Goal: Task Accomplishment & Management: Manage account settings

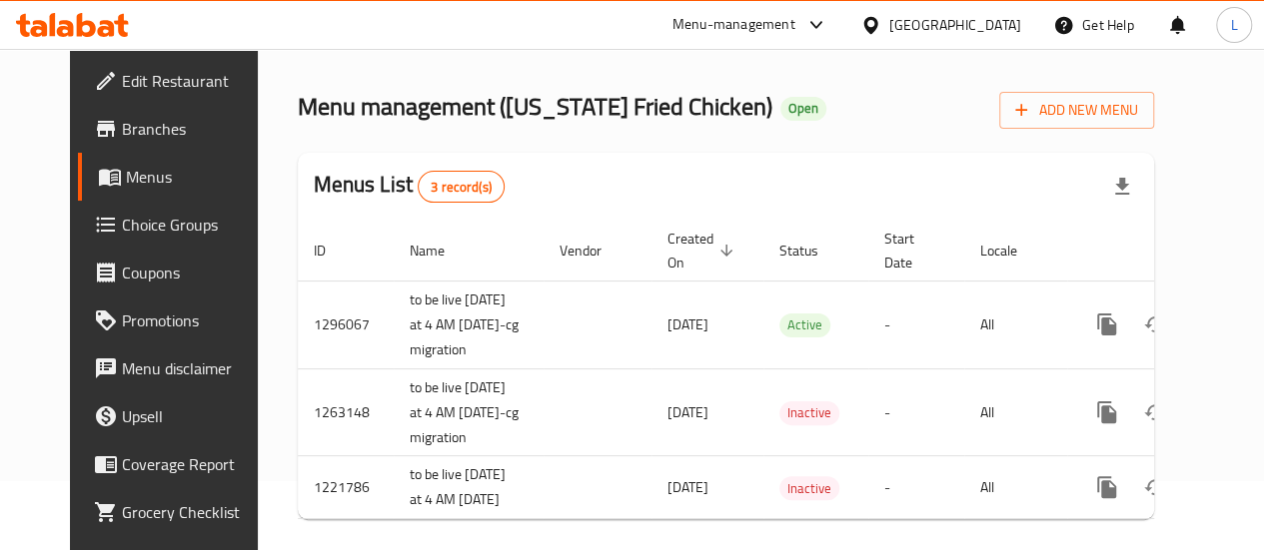
scroll to position [100, 0]
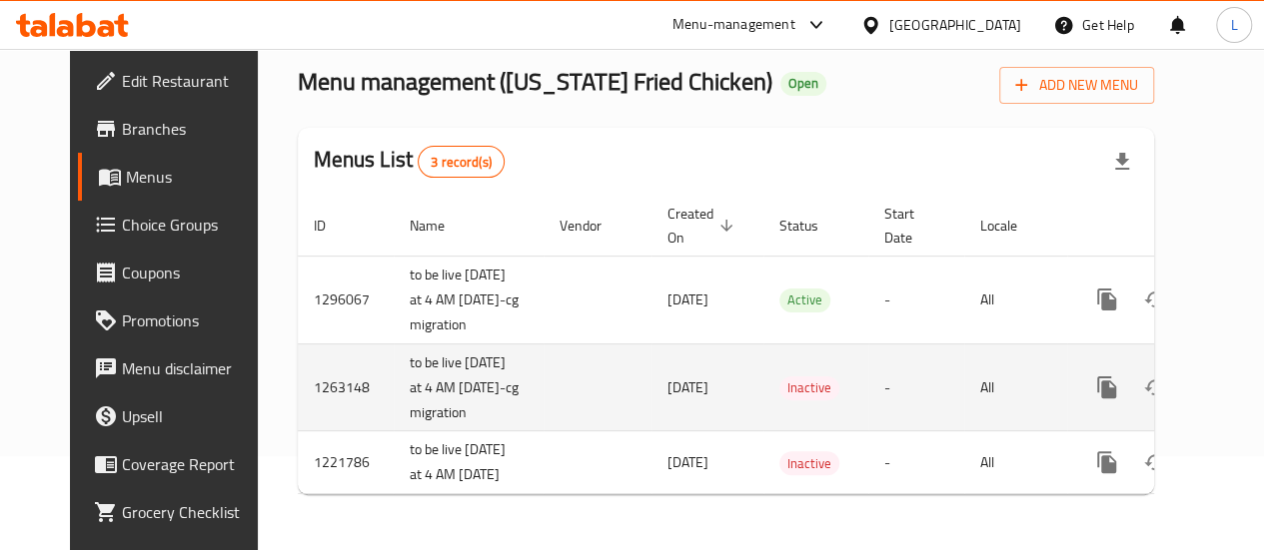
click at [298, 413] on td "1263148" at bounding box center [346, 388] width 96 height 88
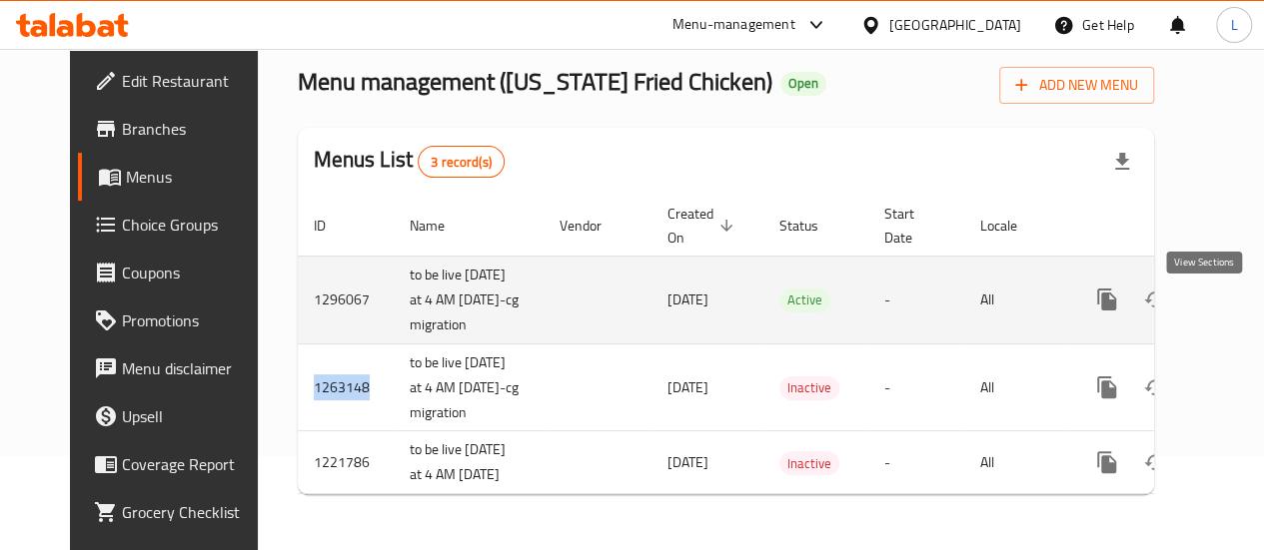
click at [1227, 297] on link "enhanced table" at bounding box center [1251, 300] width 48 height 48
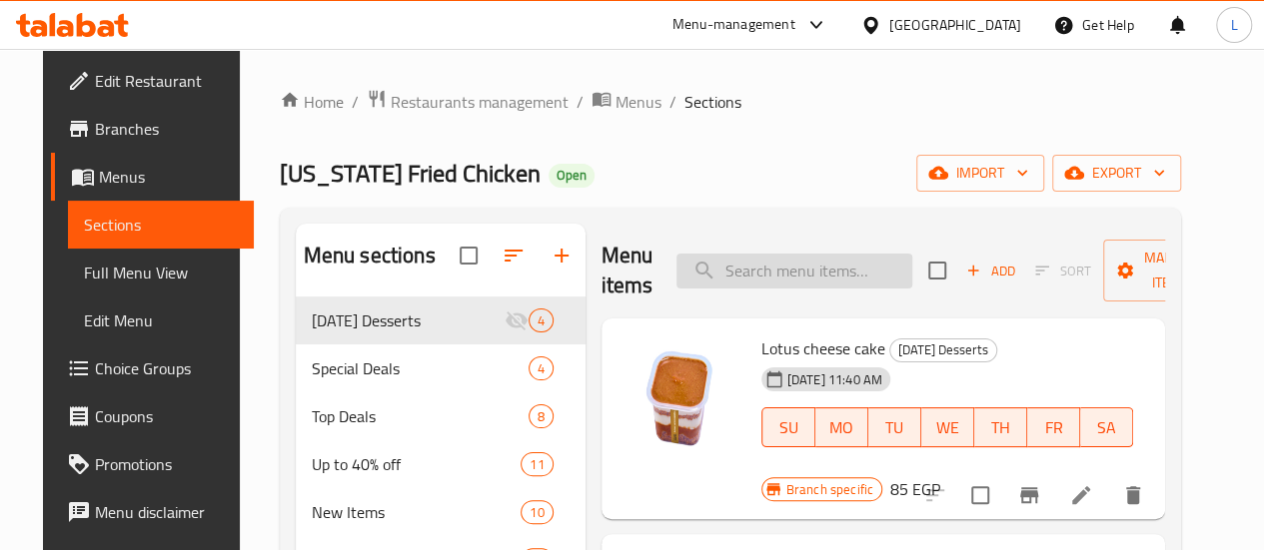
click at [753, 279] on input "search" at bounding box center [794, 271] width 236 height 35
type input "k"
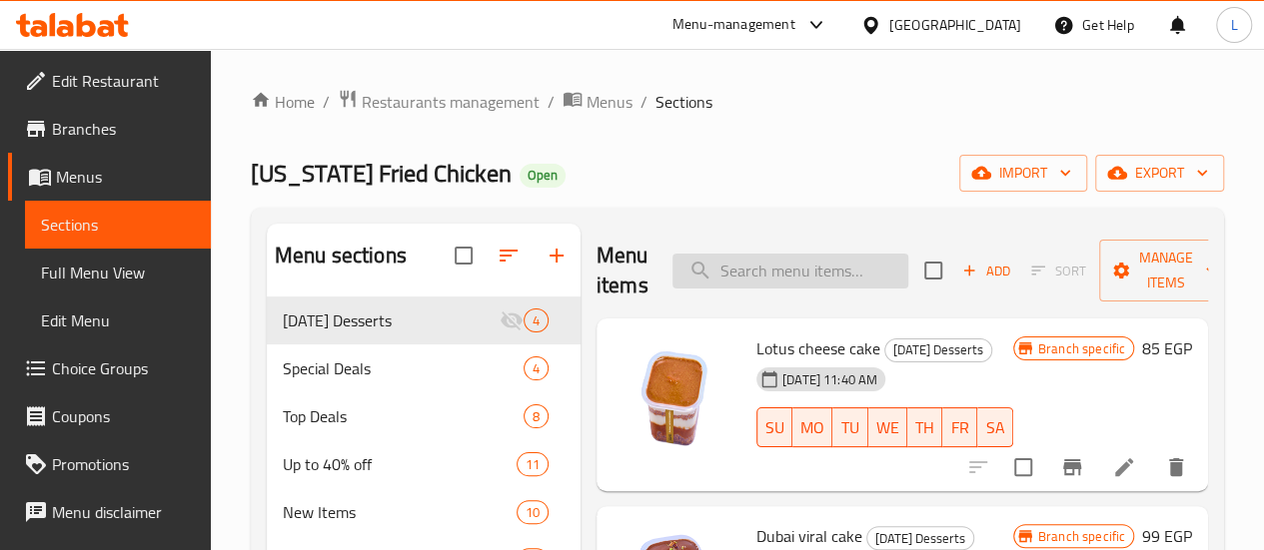
paste input "509678"
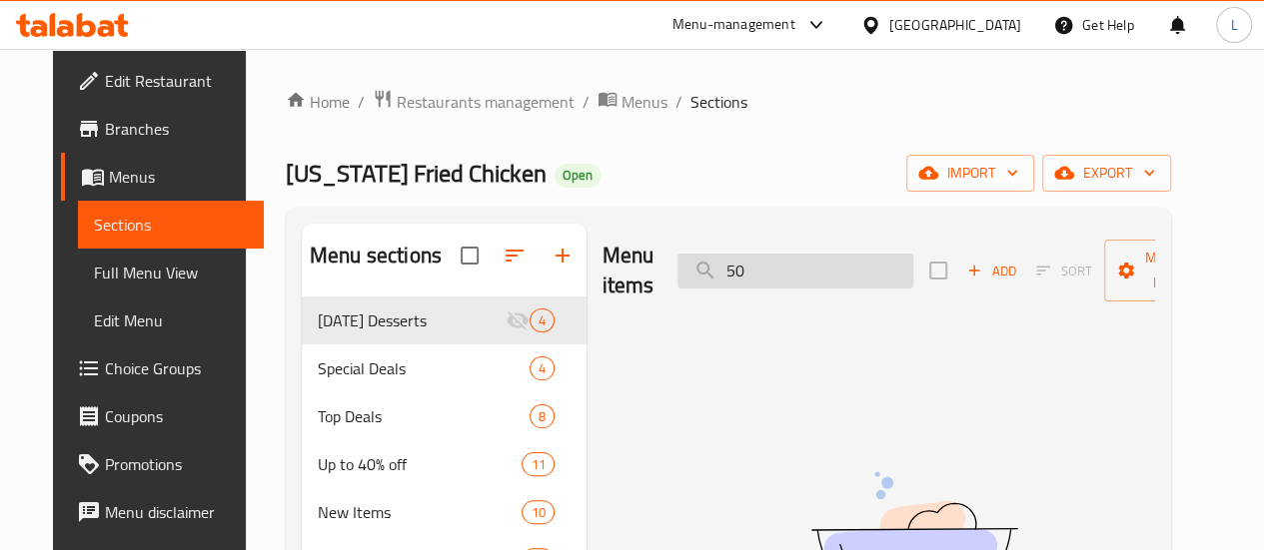
type input "5"
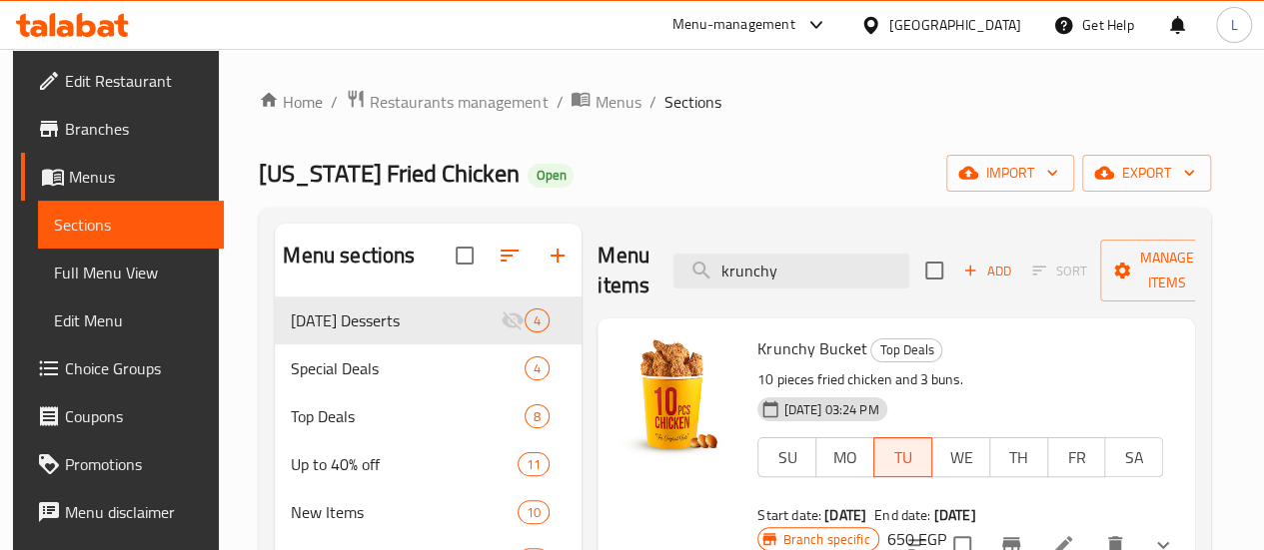
type input "krunchy"
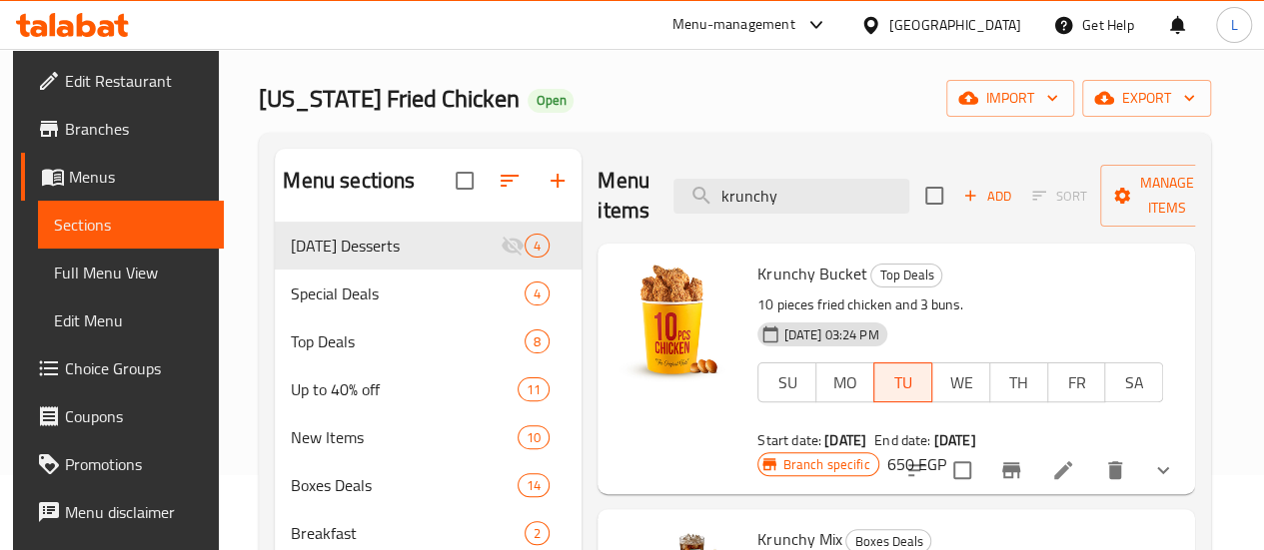
scroll to position [200, 0]
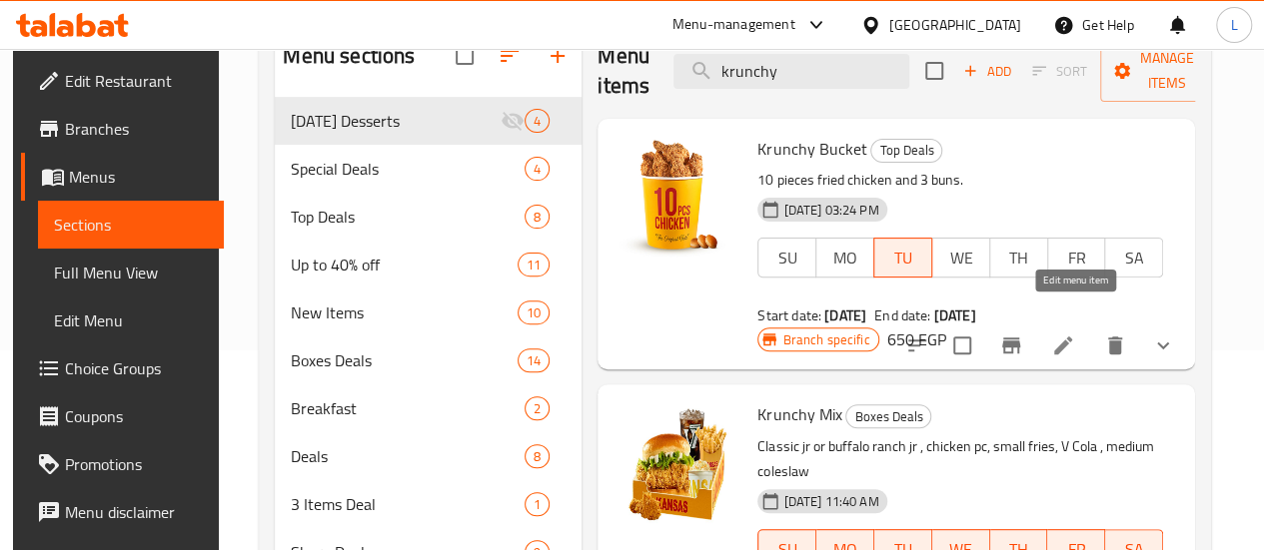
click at [1070, 334] on icon at bounding box center [1063, 346] width 24 height 24
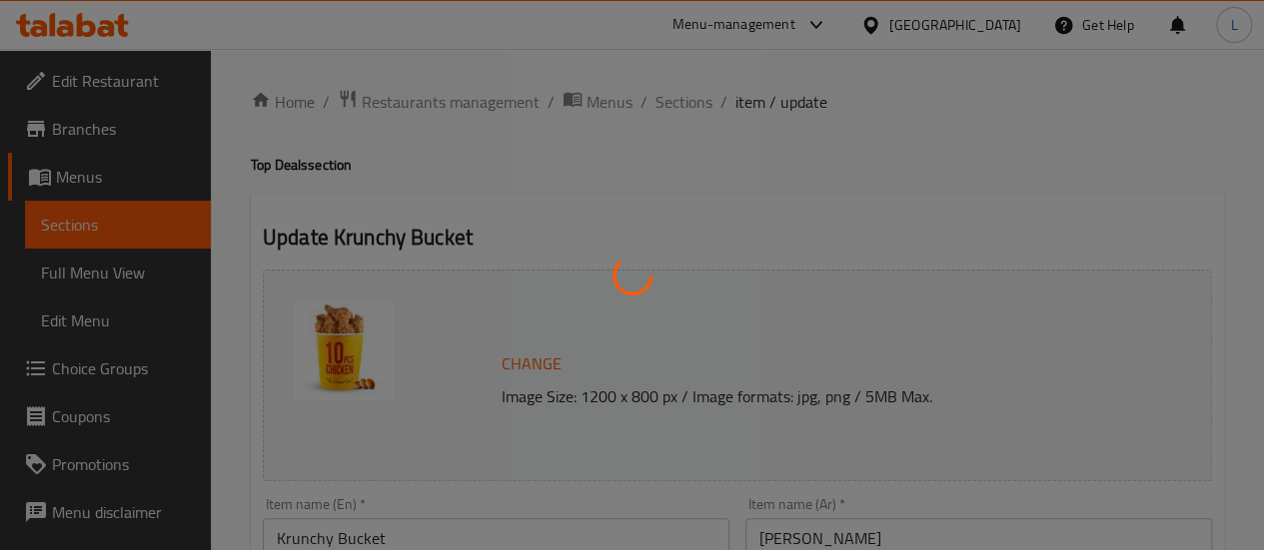
type input "اختايرك للطعم"
type input "1"
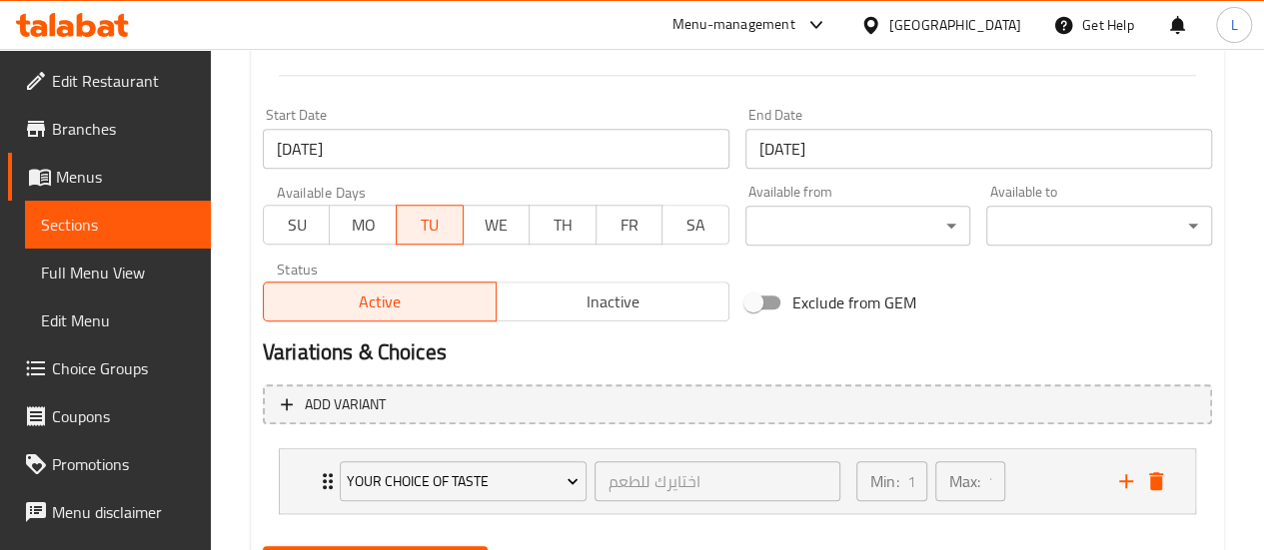
scroll to position [922, 0]
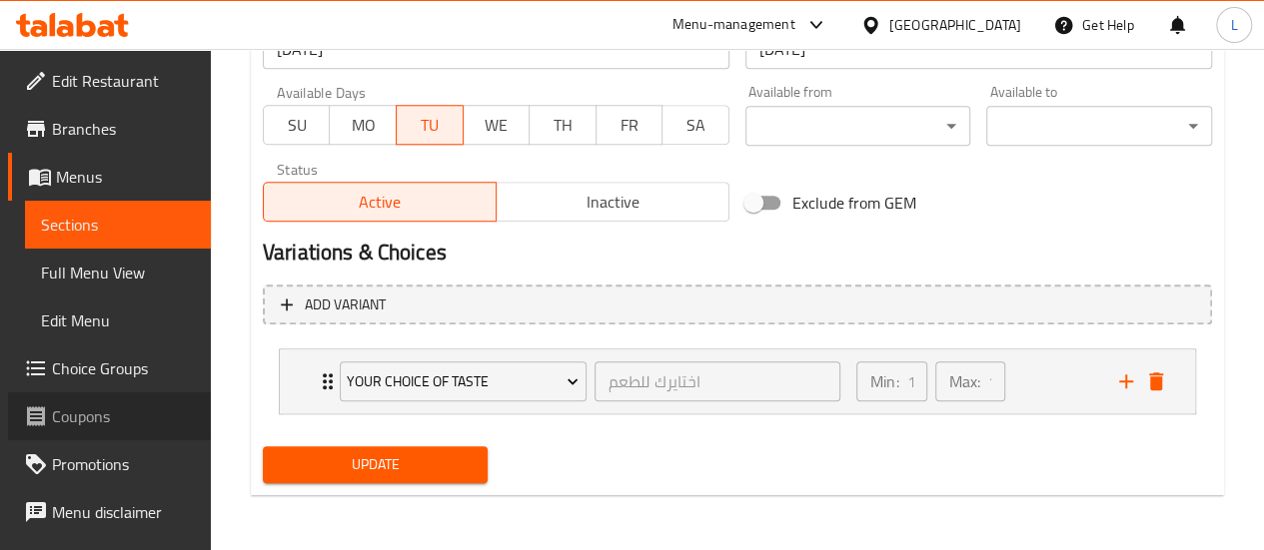
click at [110, 415] on span "Coupons" at bounding box center [123, 417] width 143 height 24
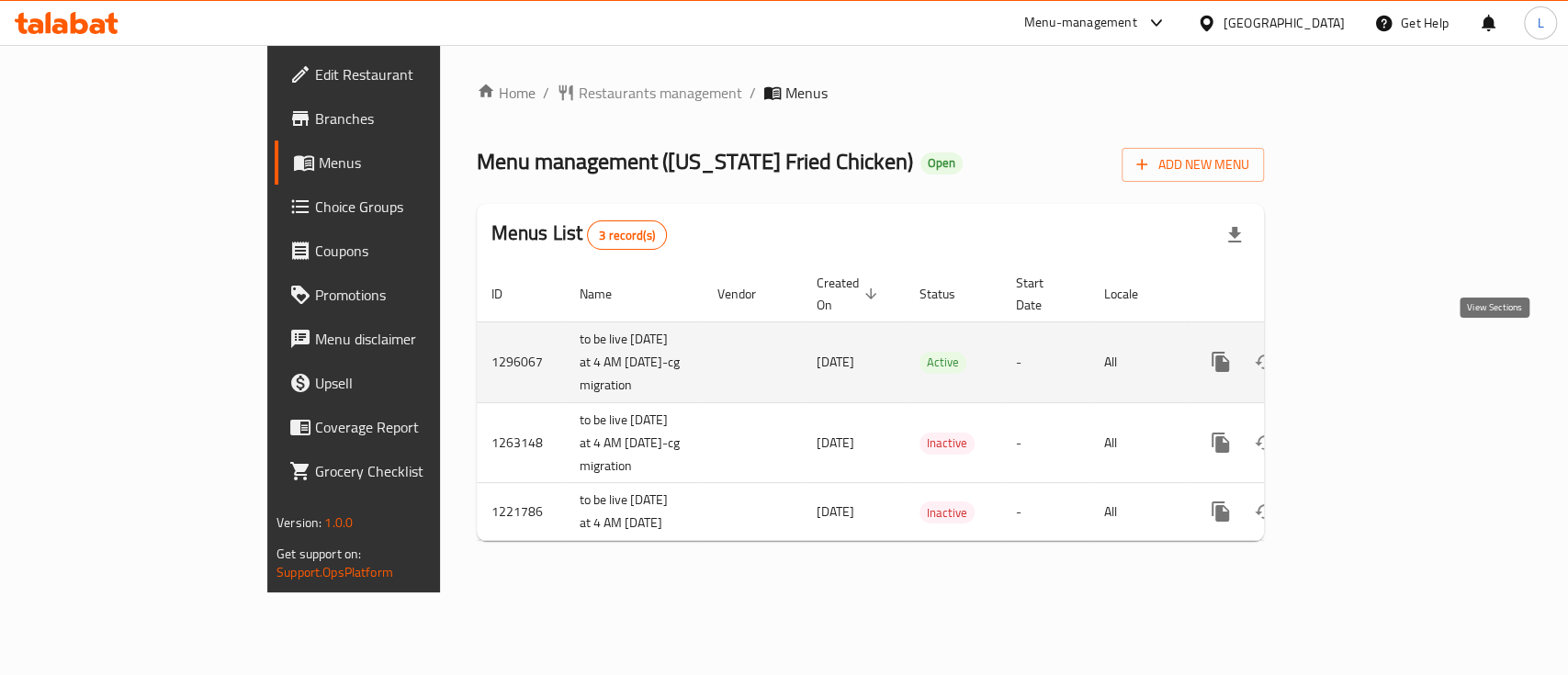
click at [1375, 349] on link "enhanced table" at bounding box center [1353, 362] width 44 height 44
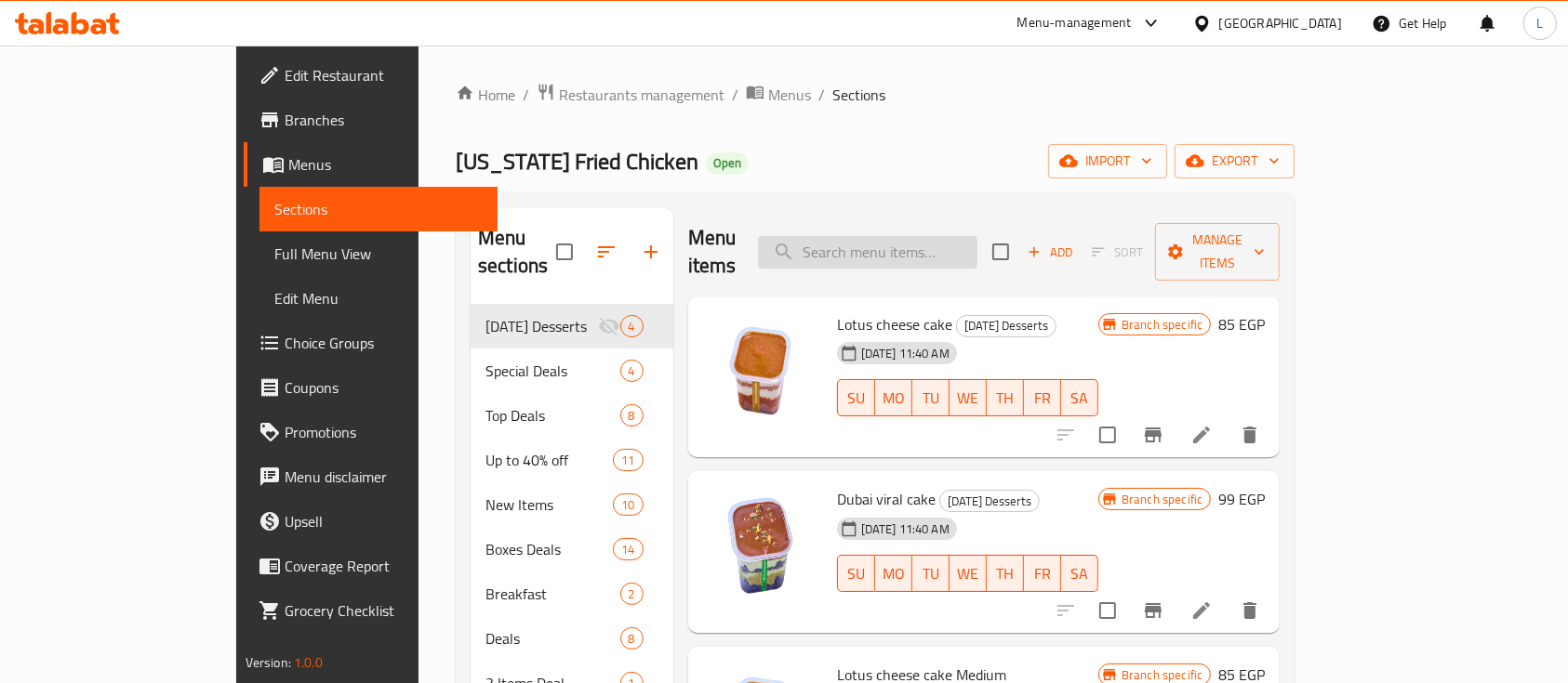
click at [899, 236] on input "search" at bounding box center [868, 252] width 220 height 33
type input "krunchy"
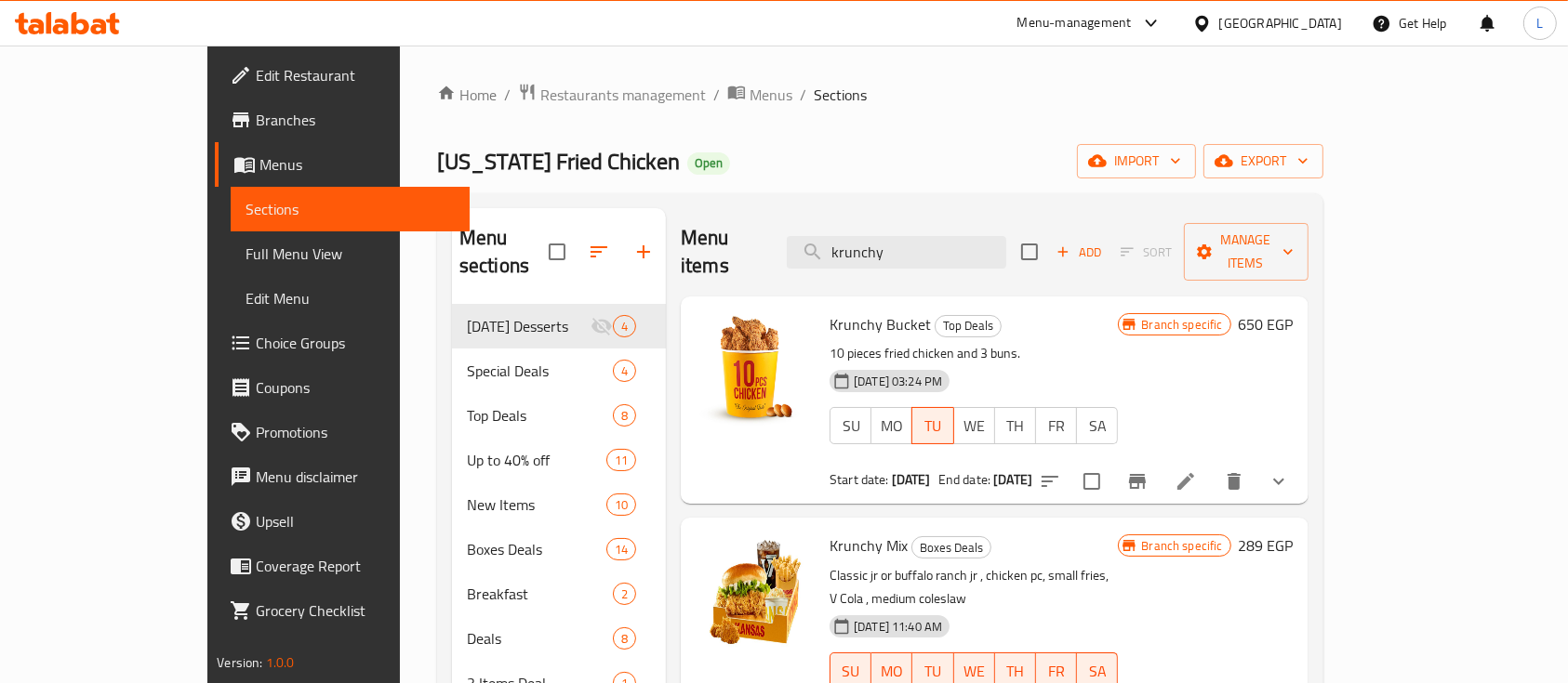
click at [1197, 470] on icon at bounding box center [1186, 481] width 22 height 22
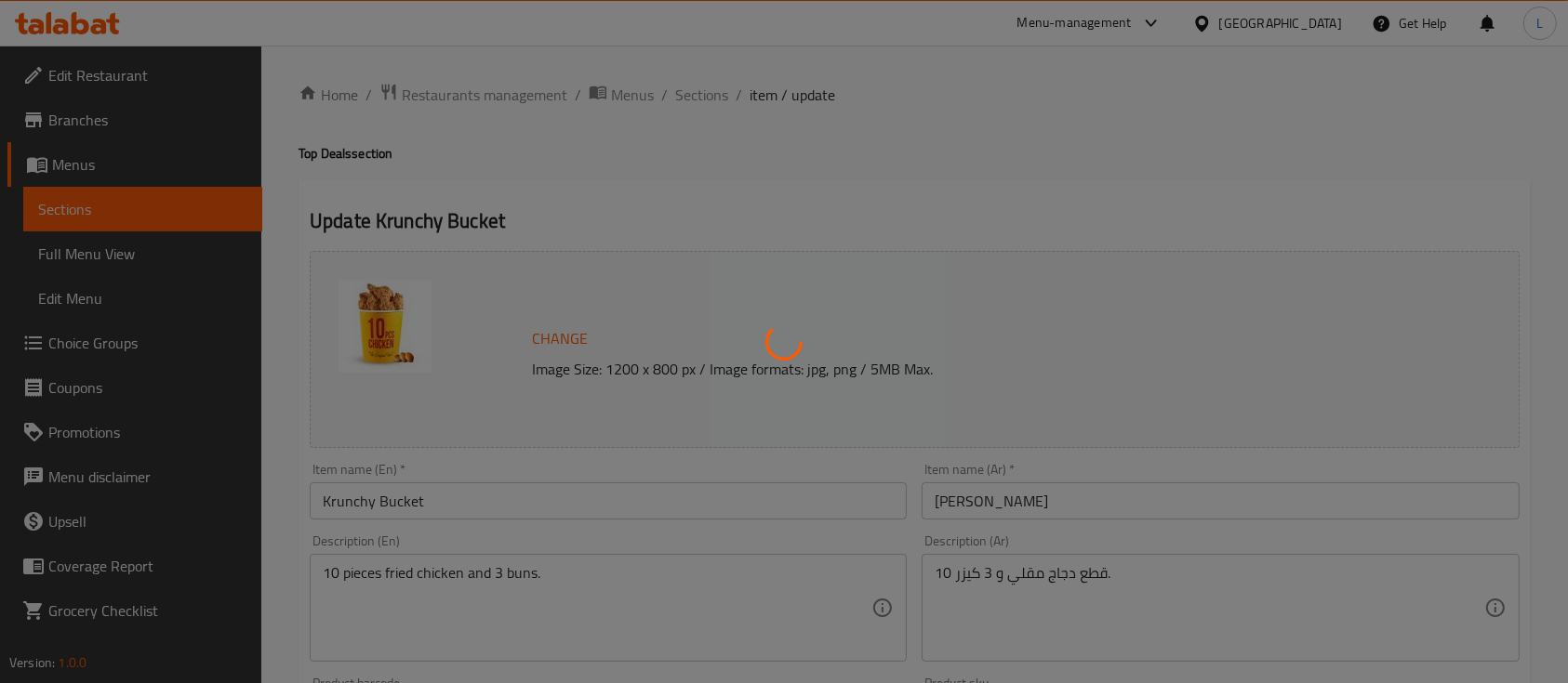
type input "اختايرك للطعم"
type input "1"
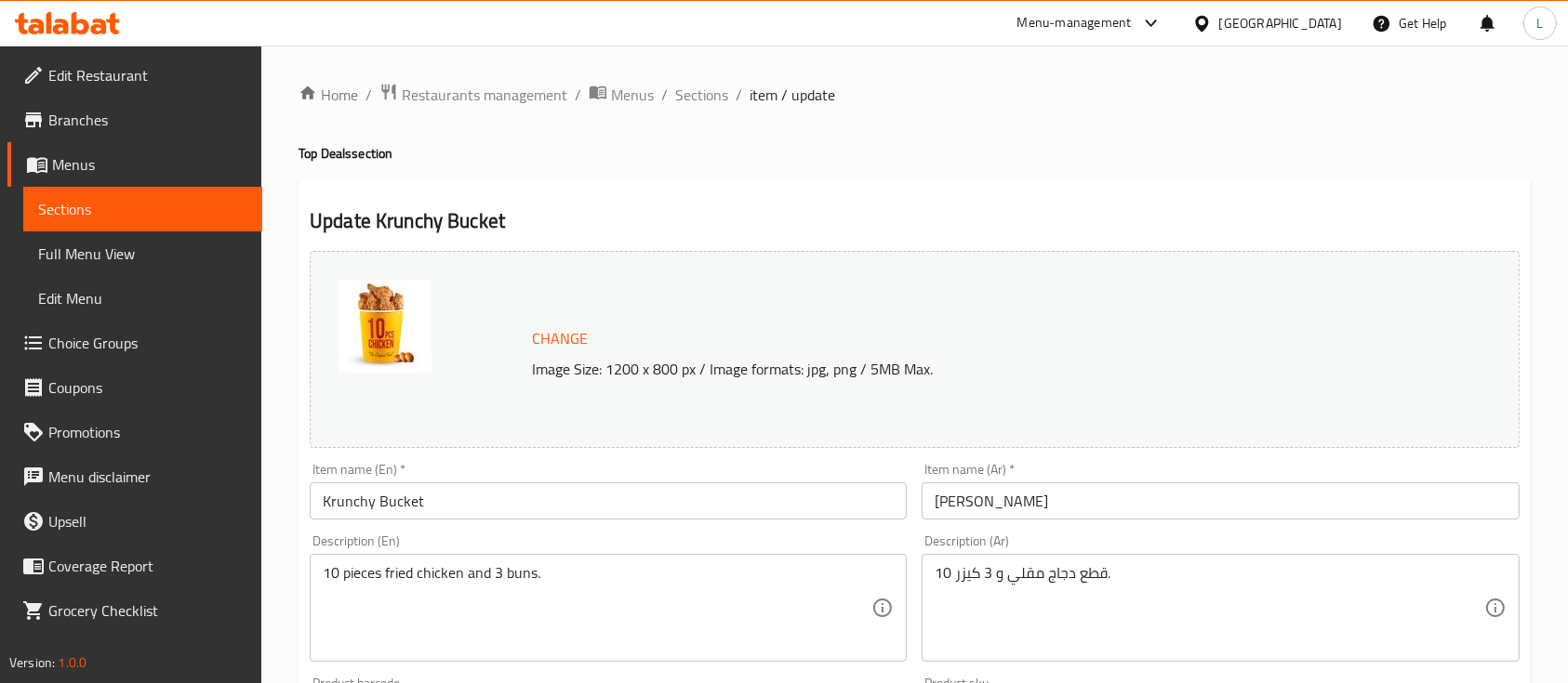
click at [138, 123] on span "Branches" at bounding box center [148, 120] width 199 height 22
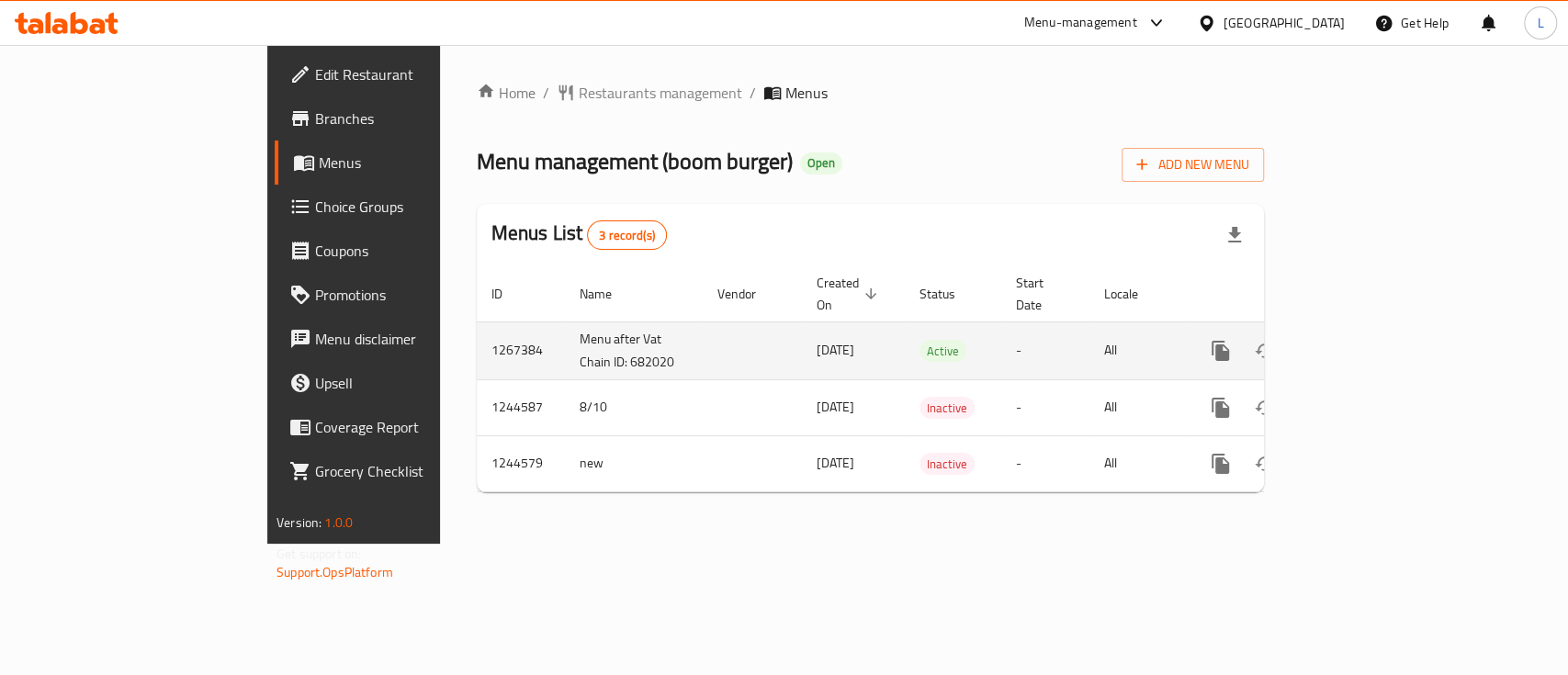
click at [1364, 340] on icon "enhanced table" at bounding box center [1353, 351] width 22 height 22
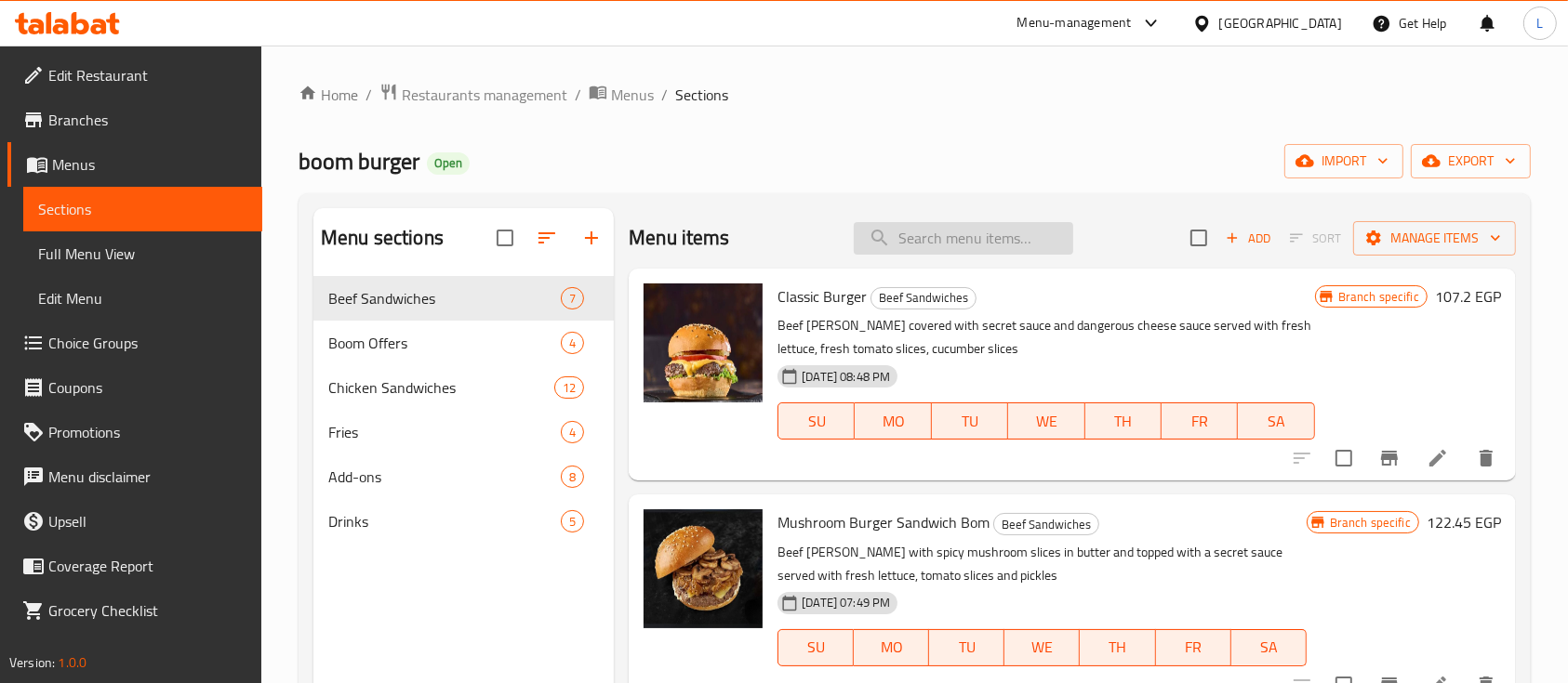
click at [955, 238] on input "search" at bounding box center [964, 238] width 220 height 33
paste input "Fries section"
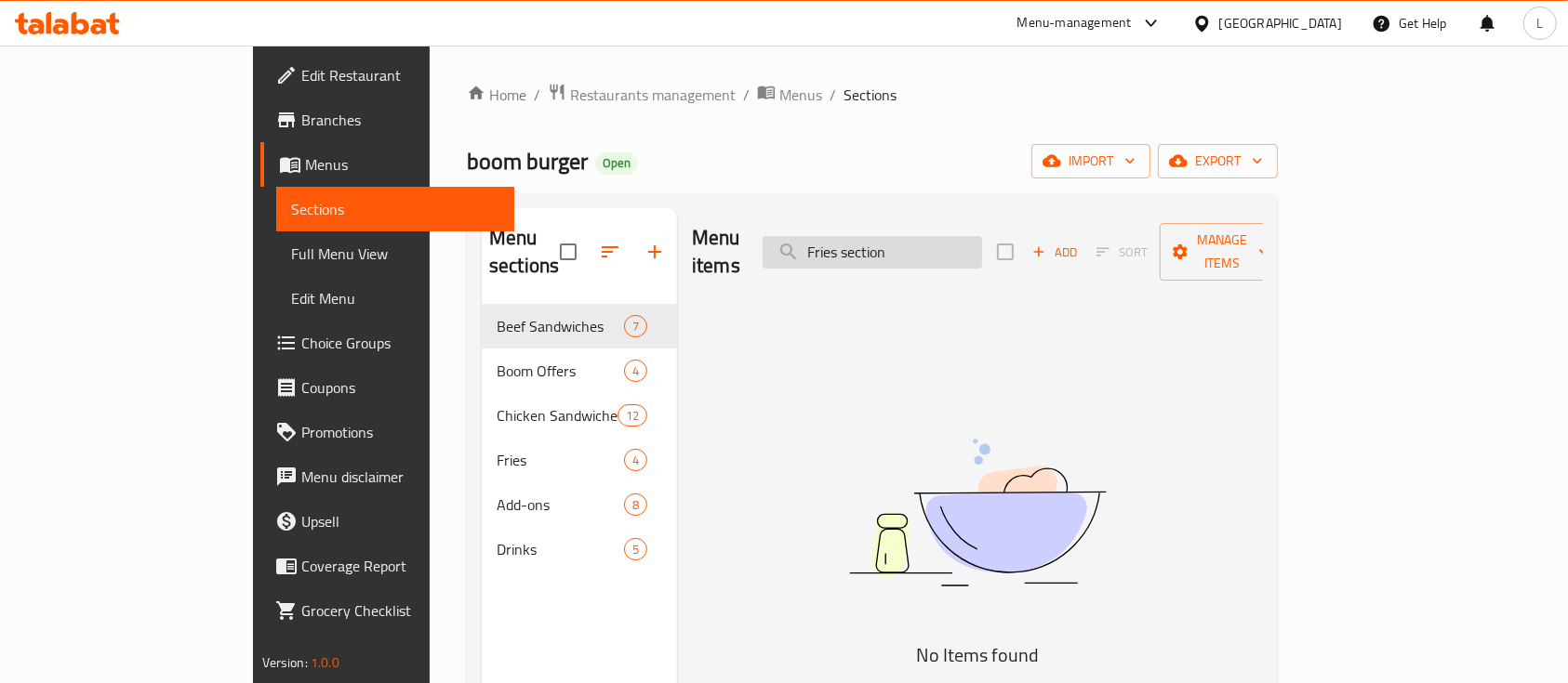
click at [921, 248] on input "Fries section" at bounding box center [872, 252] width 220 height 33
drag, startPoint x: 933, startPoint y: 235, endPoint x: 979, endPoint y: 249, distance: 48.1
click at [979, 249] on input "Fries section" at bounding box center [872, 252] width 220 height 33
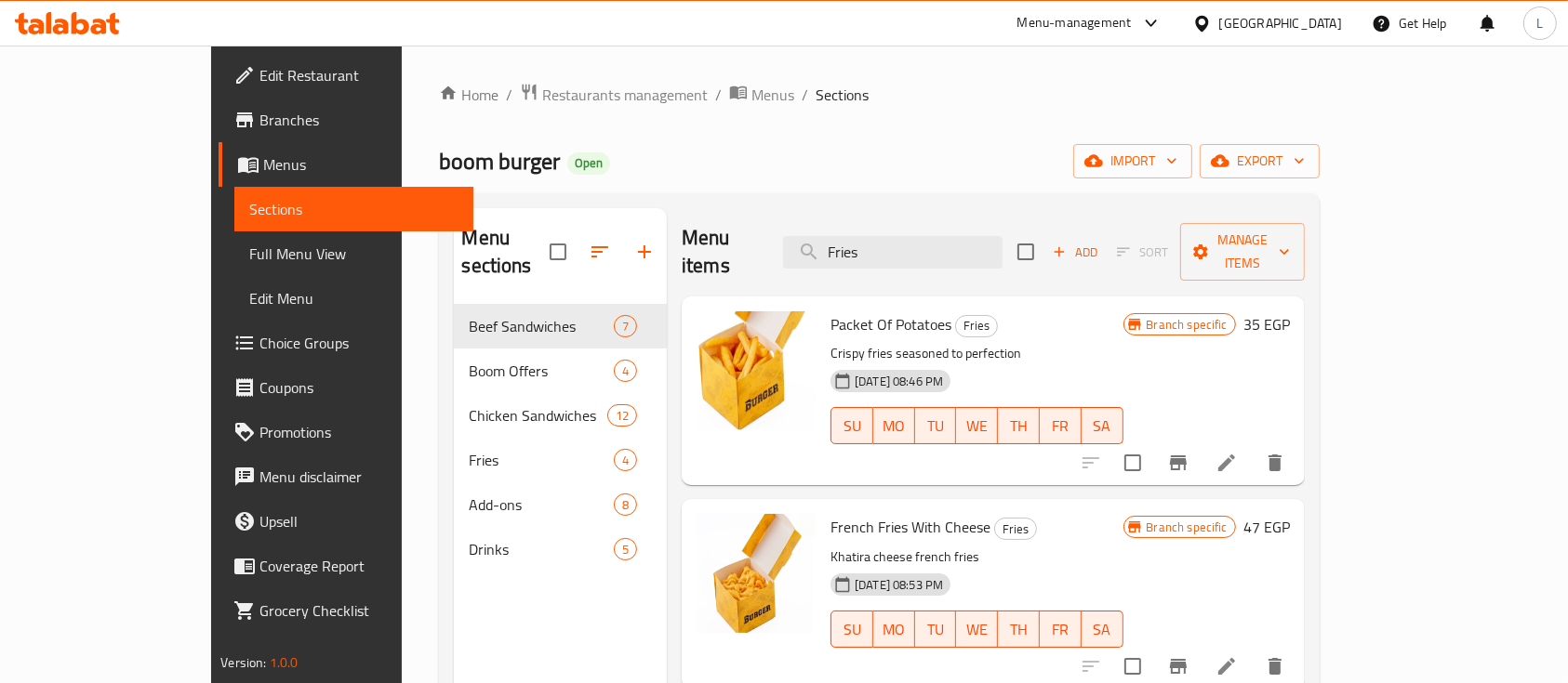
type input "Fries"
click at [1238, 451] on icon at bounding box center [1227, 462] width 22 height 22
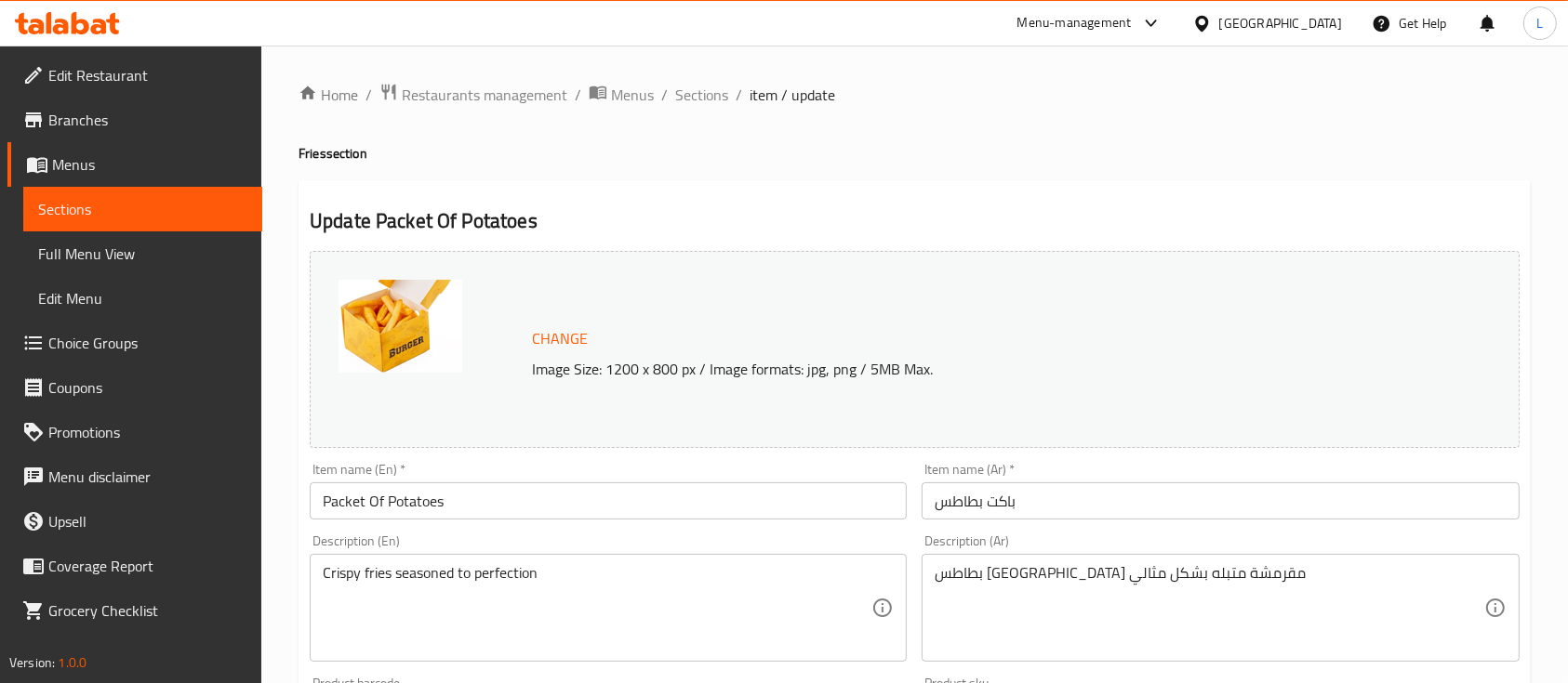
drag, startPoint x: 67, startPoint y: 203, endPoint x: 290, endPoint y: 238, distance: 225.7
click at [67, 203] on span "Sections" at bounding box center [142, 209] width 210 height 22
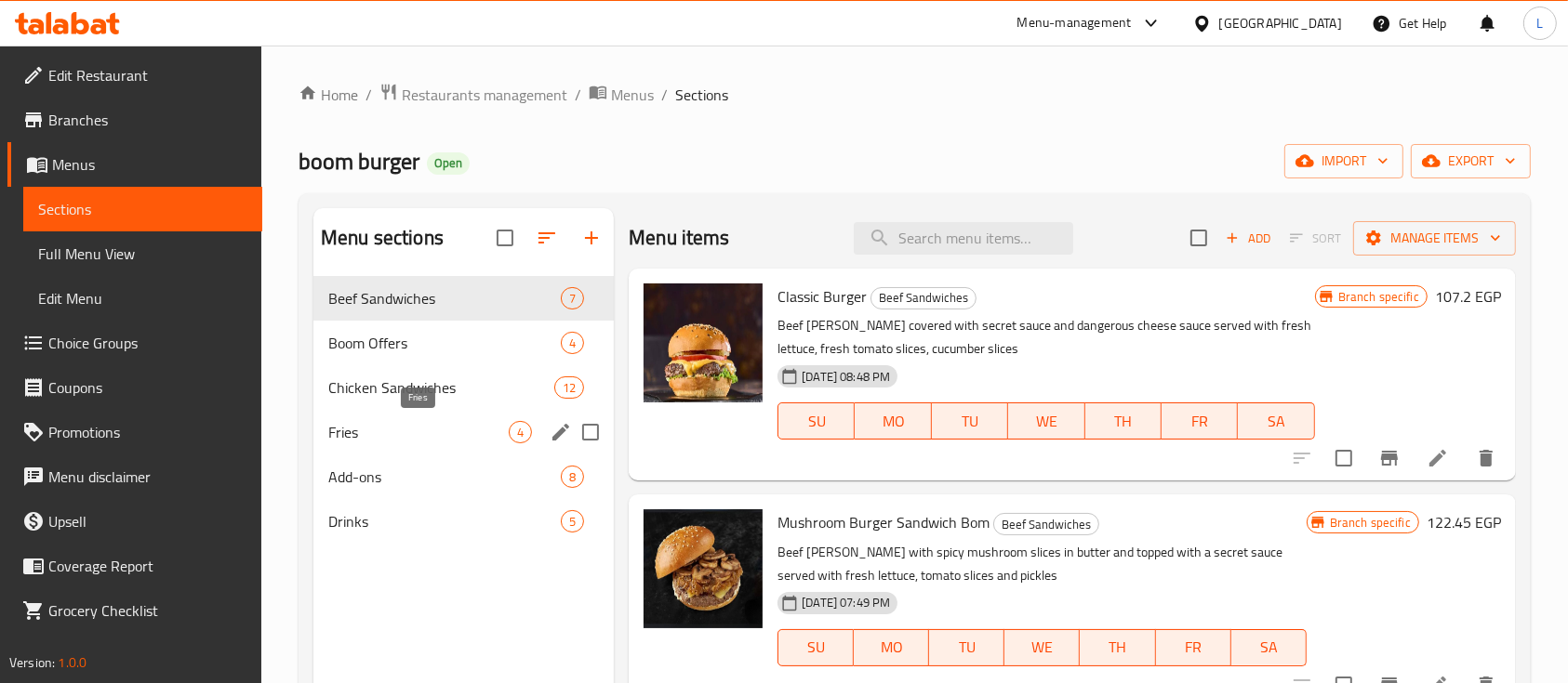
drag, startPoint x: 355, startPoint y: 427, endPoint x: 443, endPoint y: 393, distance: 94.3
click at [353, 425] on span "Fries" at bounding box center [419, 433] width 181 height 22
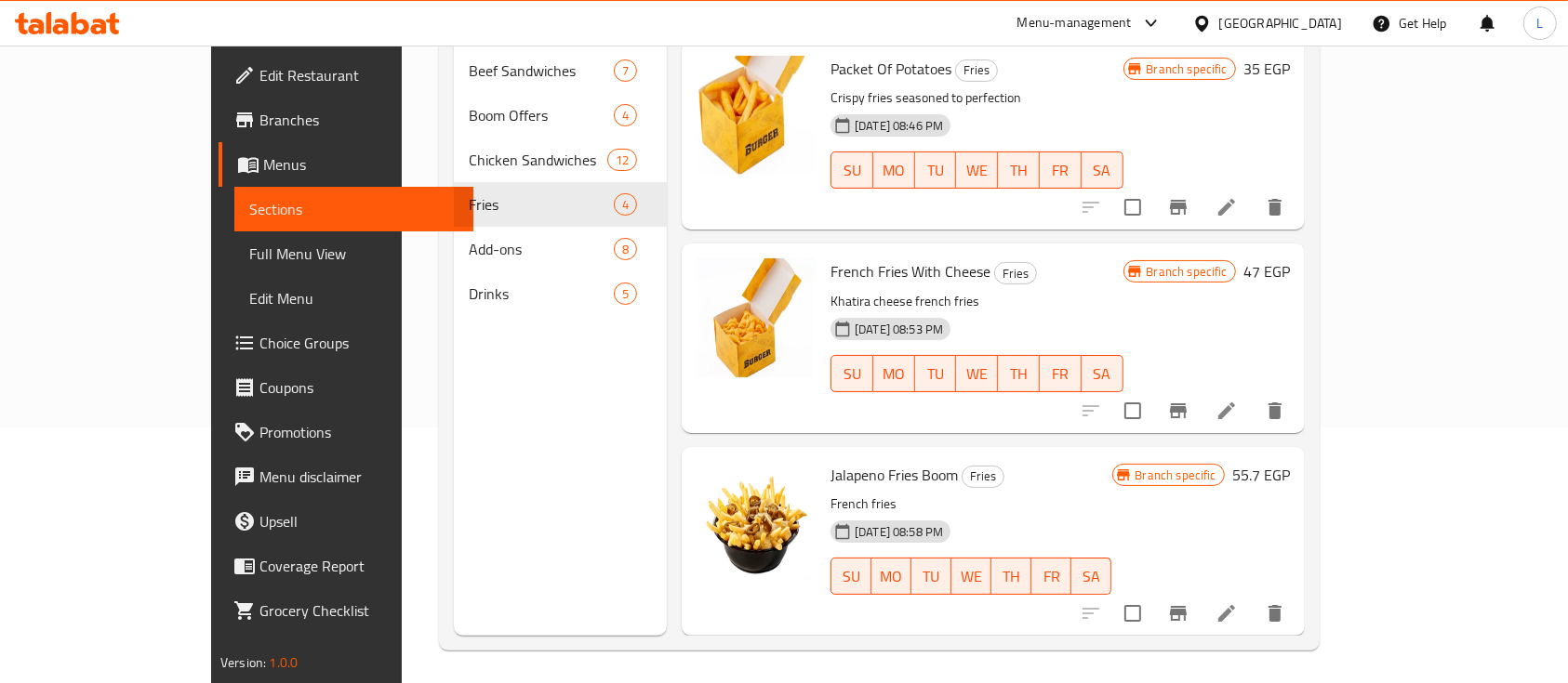
scroll to position [261, 0]
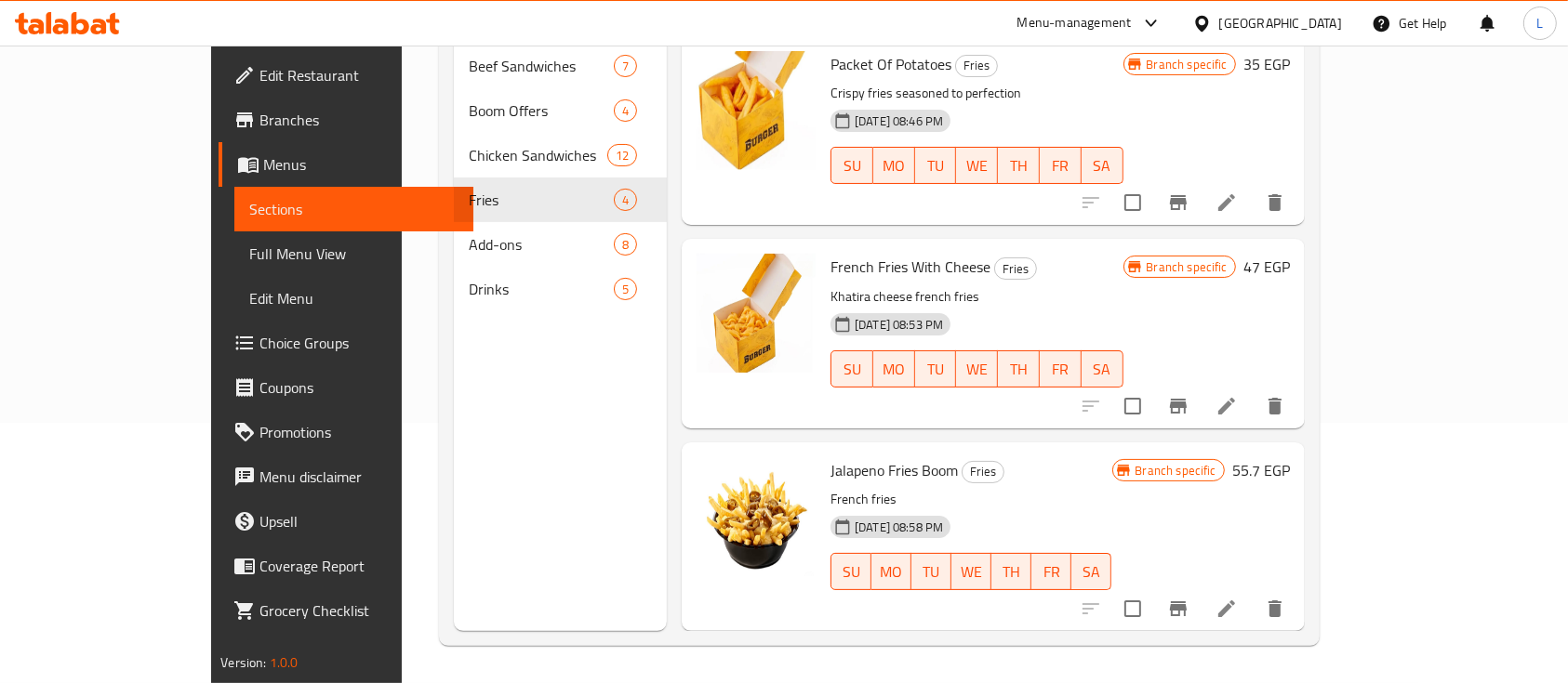
drag, startPoint x: 1410, startPoint y: 363, endPoint x: 1425, endPoint y: 382, distance: 24.2
click at [1238, 395] on icon at bounding box center [1227, 407] width 22 height 22
